Goal: Information Seeking & Learning: Check status

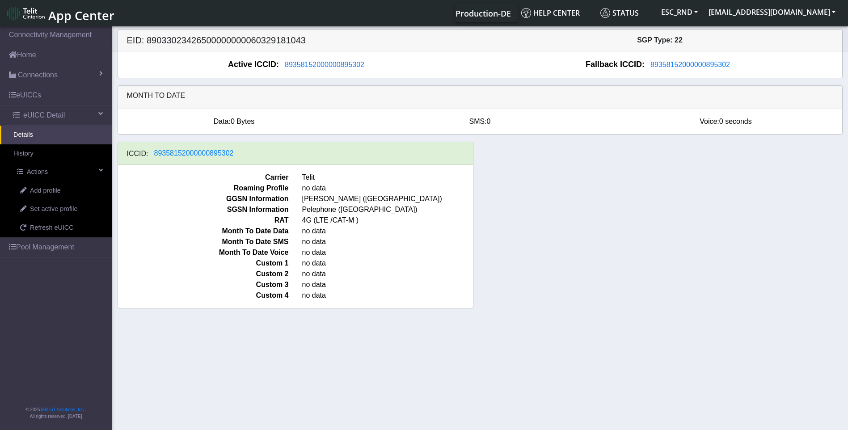
drag, startPoint x: 193, startPoint y: 200, endPoint x: 165, endPoint y: 194, distance: 28.3
click at [193, 200] on span "GGSN Information" at bounding box center [203, 199] width 184 height 11
click at [38, 112] on span "eUICC Detail" at bounding box center [44, 115] width 42 height 11
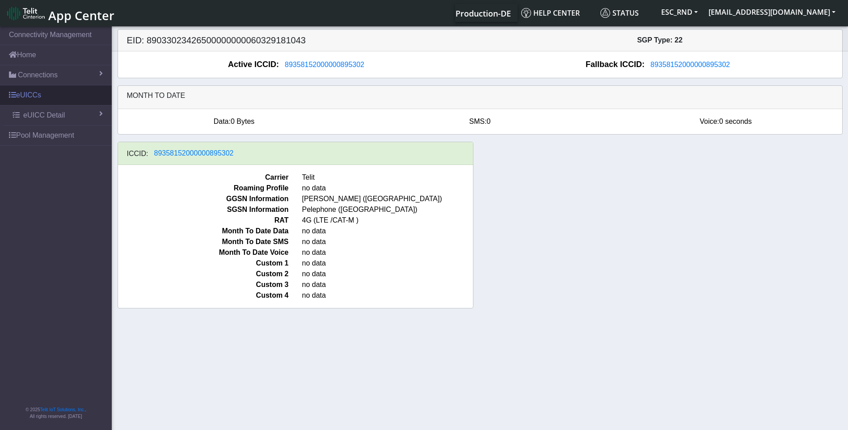
click at [24, 94] on link "eUICCs" at bounding box center [56, 95] width 112 height 20
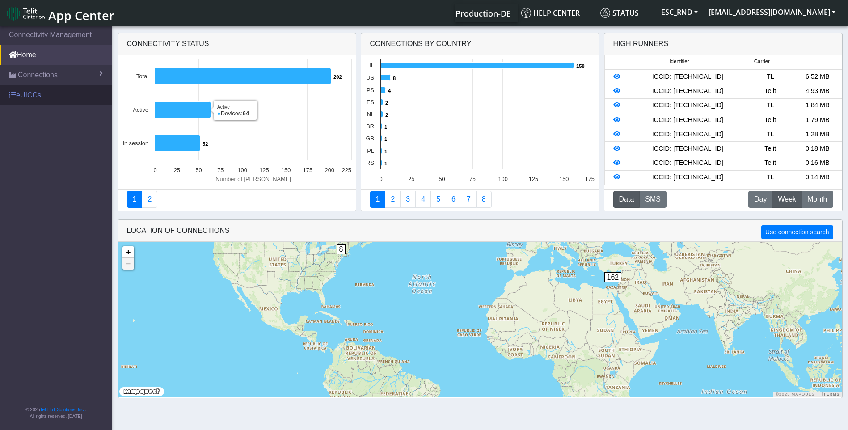
click at [14, 97] on span at bounding box center [12, 94] width 7 height 7
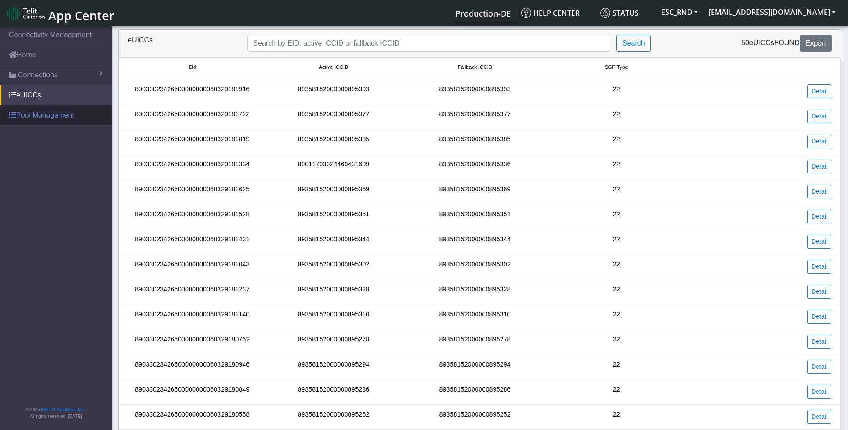
click at [26, 113] on link "Pool Management" at bounding box center [56, 116] width 112 height 20
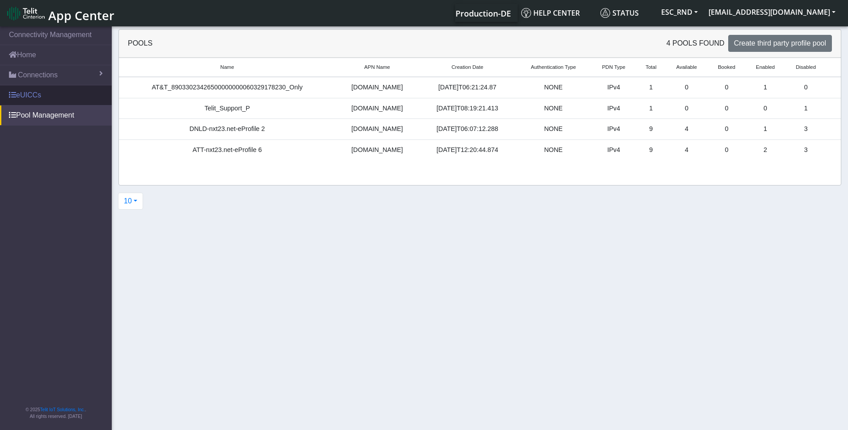
click at [21, 93] on link "eUICCs" at bounding box center [56, 95] width 112 height 20
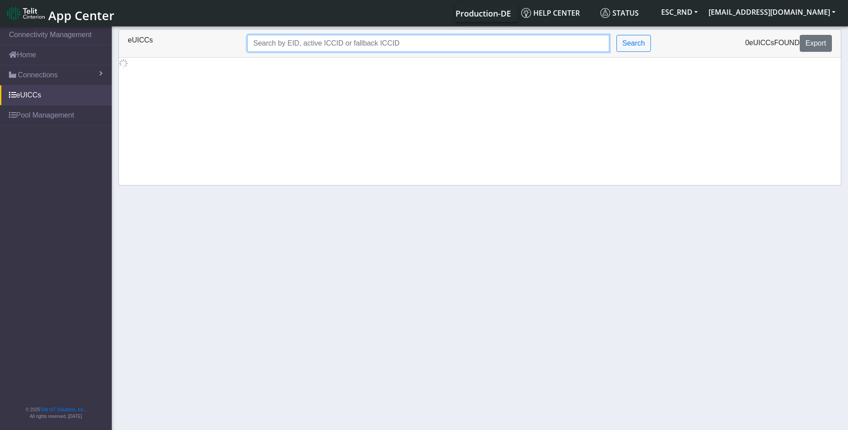
click at [276, 41] on input "Search..." at bounding box center [428, 43] width 362 height 17
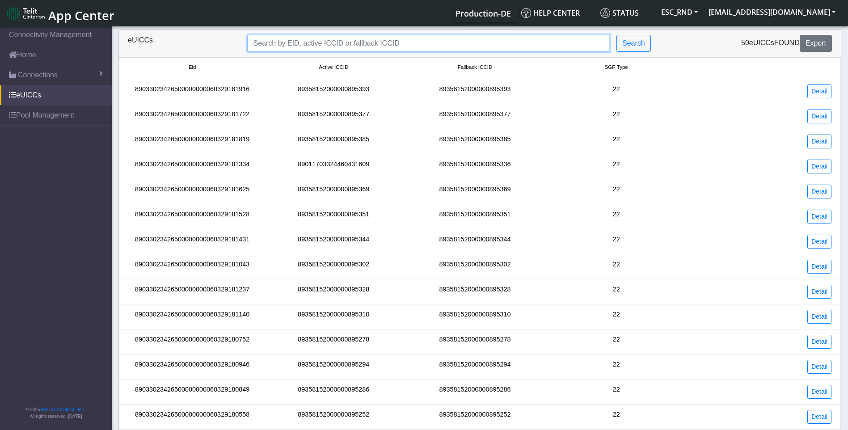
paste input "89033023426500000000060329178424"
type input "89033023426500000000060329178424"
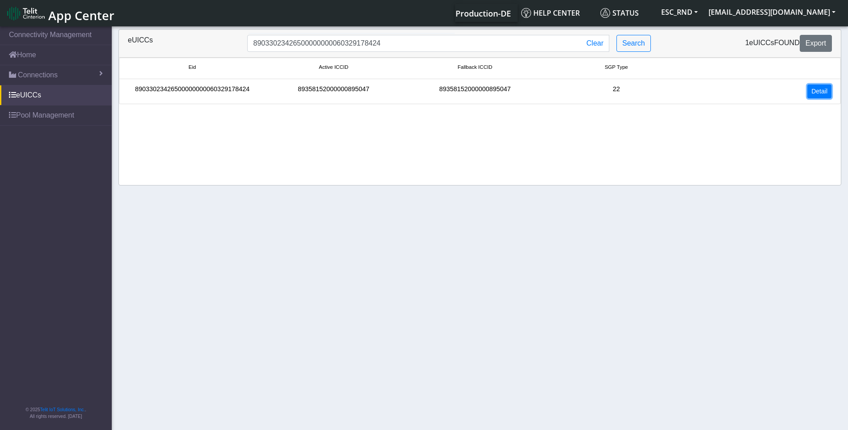
click at [828, 93] on link "Detail" at bounding box center [819, 91] width 24 height 14
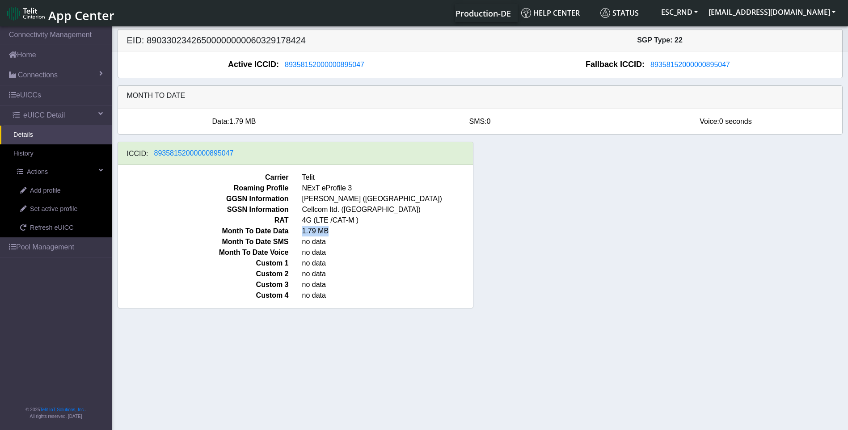
drag, startPoint x: 303, startPoint y: 232, endPoint x: 334, endPoint y: 232, distance: 31.7
click at [334, 232] on span "1.79 MB" at bounding box center [388, 231] width 184 height 11
drag, startPoint x: 337, startPoint y: 232, endPoint x: 301, endPoint y: 232, distance: 36.2
click at [301, 232] on span "1.79 MB" at bounding box center [388, 231] width 184 height 11
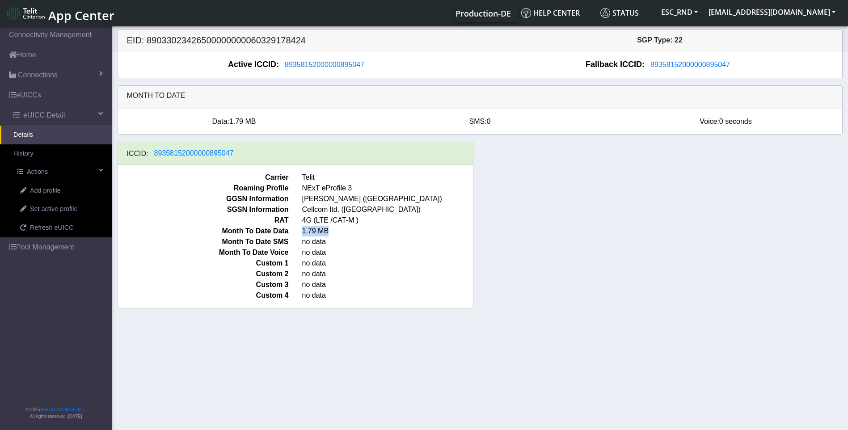
click at [300, 232] on span "1.79 MB" at bounding box center [388, 231] width 184 height 11
drag, startPoint x: 298, startPoint y: 233, endPoint x: 328, endPoint y: 229, distance: 30.2
click at [328, 229] on span "1.79 MB" at bounding box center [388, 231] width 184 height 11
click at [329, 229] on span "1.79 MB" at bounding box center [388, 231] width 184 height 11
